Goal: Task Accomplishment & Management: Complete application form

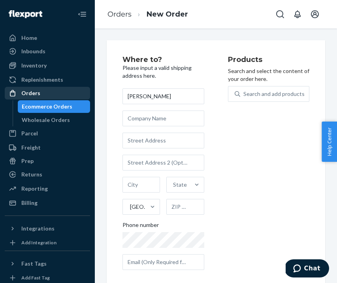
type input "[PERSON_NAME]"
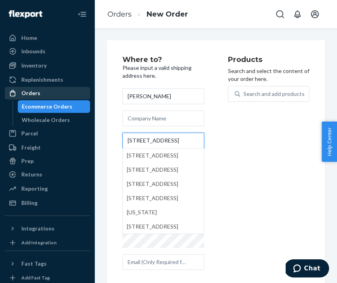
scroll to position [0, 1]
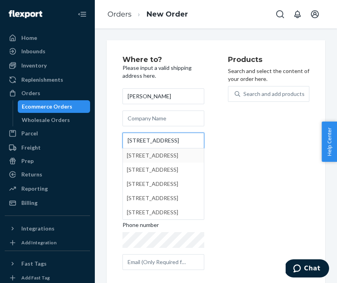
type input "[STREET_ADDRESS]"
type input "[GEOGRAPHIC_DATA]"
type input "72704"
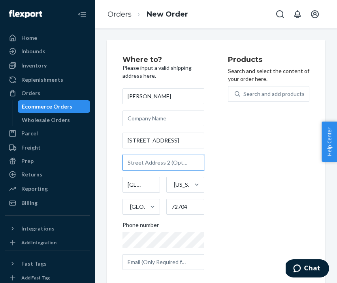
click at [146, 166] on input "text" at bounding box center [164, 163] width 82 height 16
type input "Apt 104"
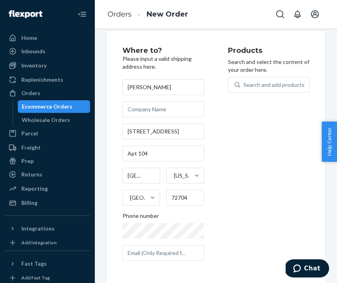
scroll to position [9, 0]
click at [259, 84] on div "Search and add products" at bounding box center [274, 85] width 61 height 8
click at [244, 84] on input "Search and add products" at bounding box center [244, 85] width 1 height 8
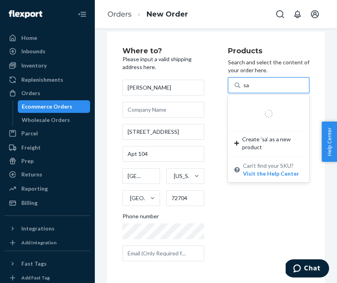
type input "sang"
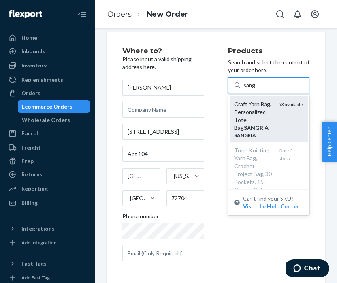
click at [266, 127] on div "Craft Yarn Bag, Personalized Tote Bag SANGRIA" at bounding box center [253, 116] width 38 height 32
click at [255, 89] on input "sang" at bounding box center [250, 85] width 12 height 8
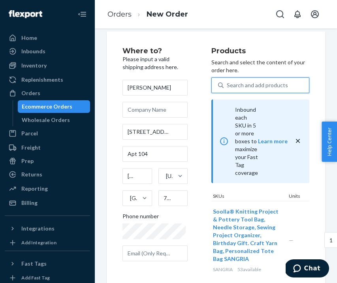
click at [262, 82] on div "Search and add products" at bounding box center [266, 85] width 85 height 14
click at [228, 82] on input "0 results available. Use Up and Down to choose options, press Enter to select t…" at bounding box center [227, 85] width 1 height 8
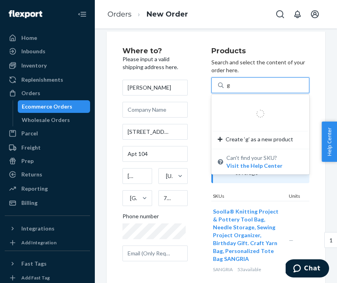
type input "good"
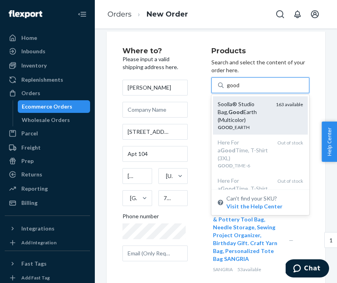
click at [260, 124] on div "GOOD _EARTH" at bounding box center [244, 127] width 52 height 7
click at [240, 89] on input "good" at bounding box center [233, 85] width 13 height 8
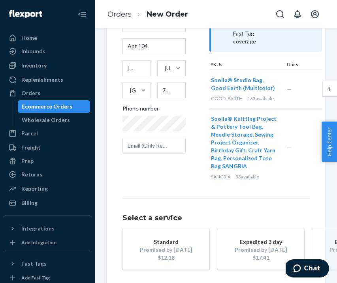
scroll to position [117, 0]
click at [174, 230] on button "Standard Promised by [DATE] $12.18" at bounding box center [166, 250] width 87 height 40
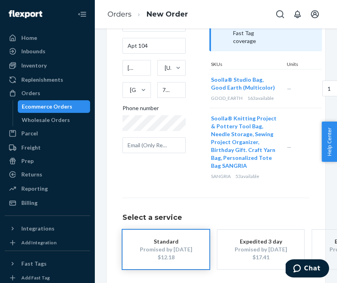
scroll to position [124, 0]
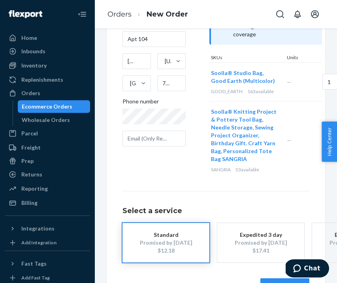
click at [270, 279] on button "Review Order" at bounding box center [285, 287] width 49 height 16
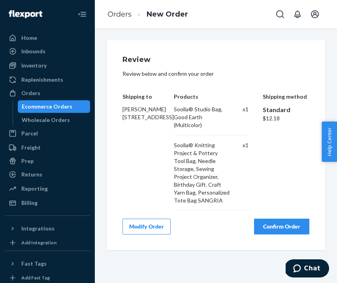
click at [281, 226] on button "Confirm Order" at bounding box center [281, 227] width 55 height 16
